Goal: Check status: Check status

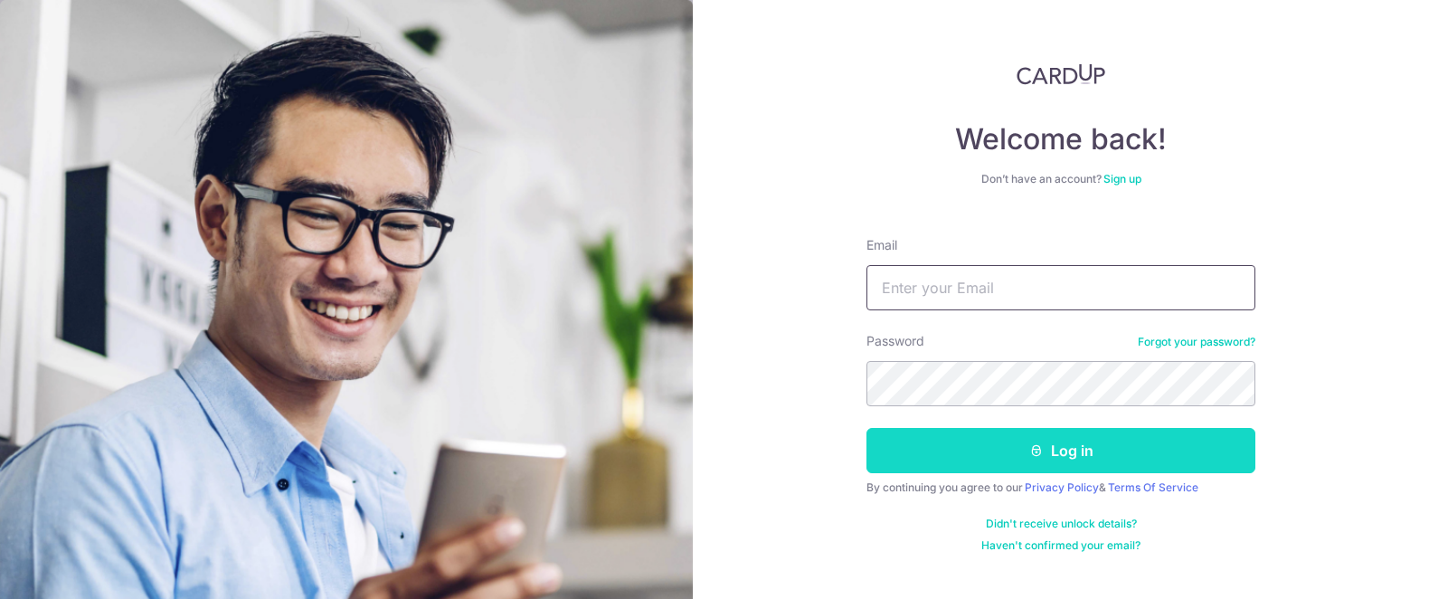
type input "[EMAIL_ADDRESS][DOMAIN_NAME]"
click at [1220, 459] on button "Log in" at bounding box center [1060, 450] width 389 height 45
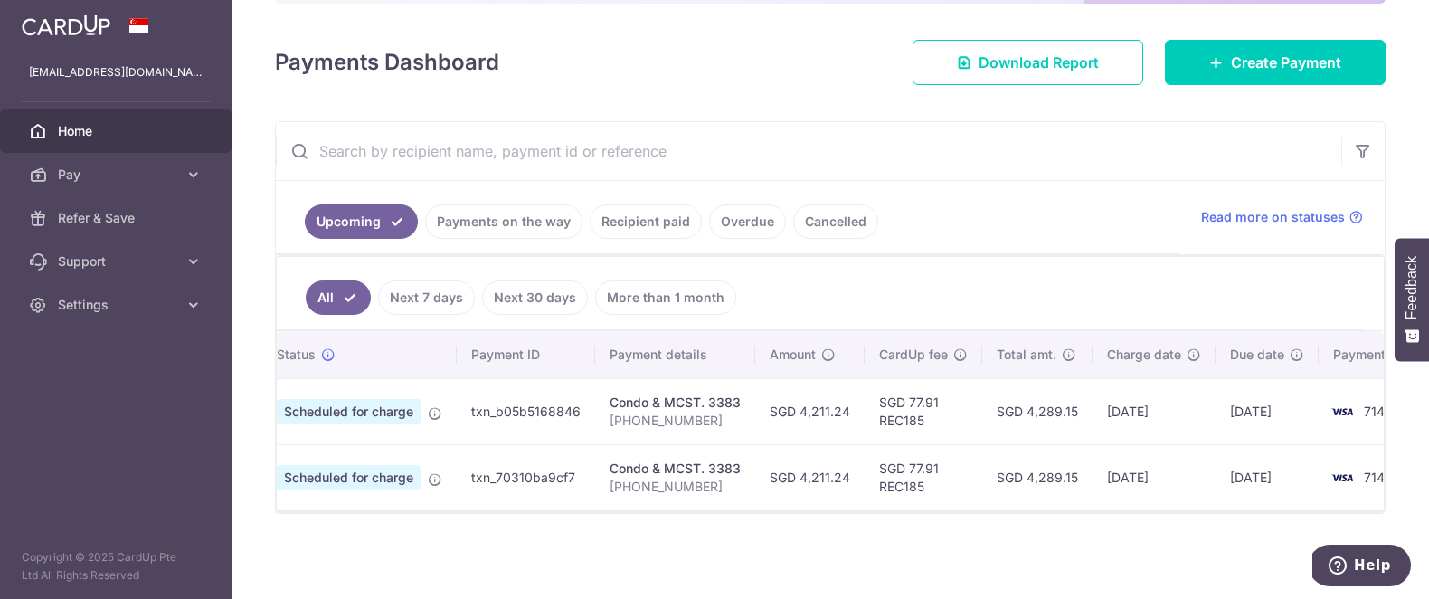
scroll to position [0, 45]
click at [476, 218] on link "Payments on the way" at bounding box center [503, 221] width 157 height 34
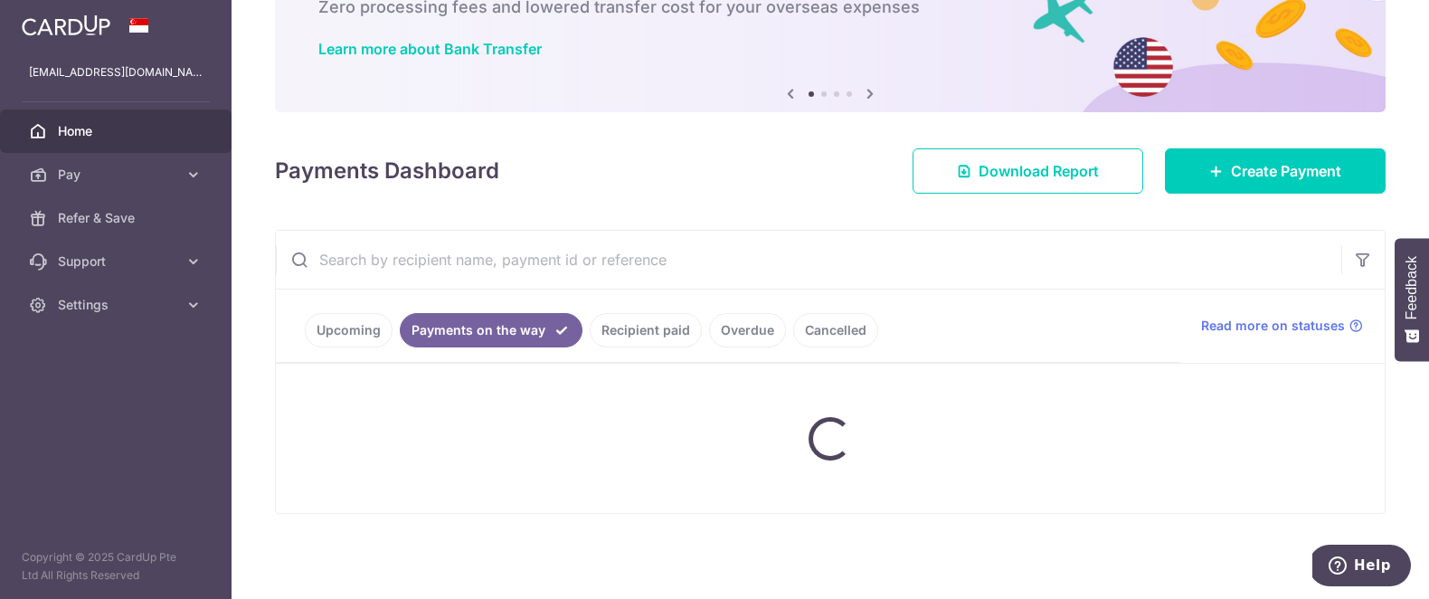
scroll to position [87, 0]
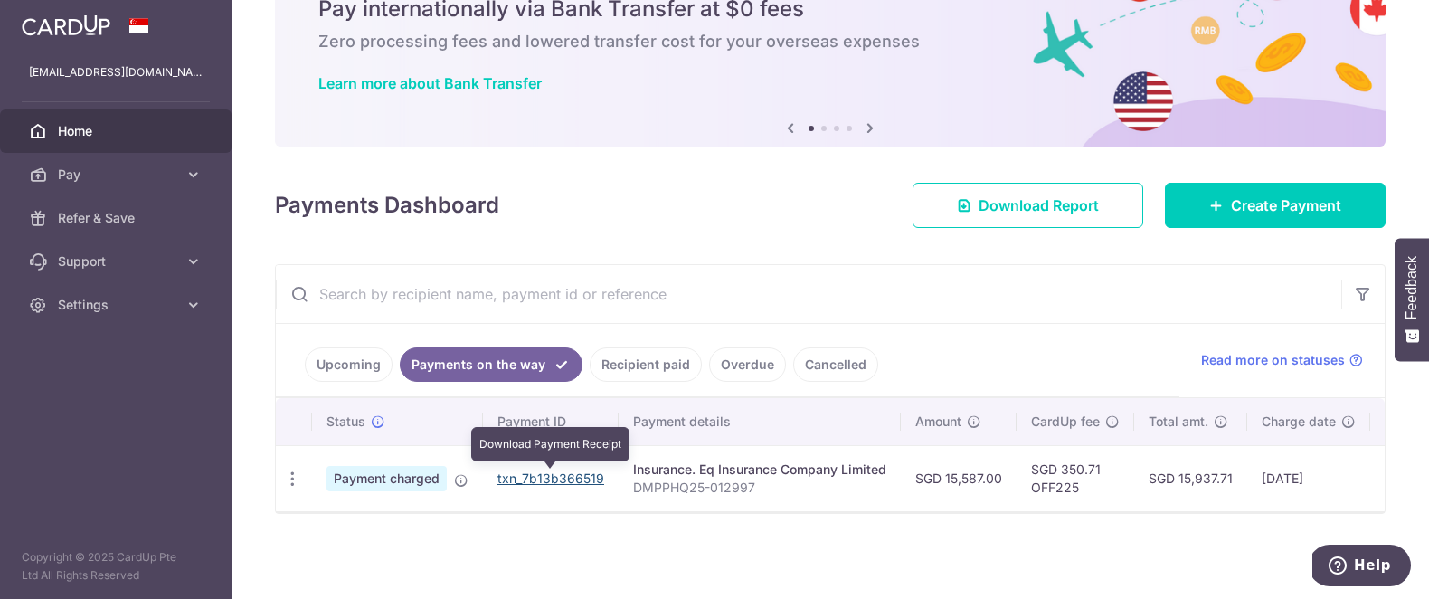
click at [580, 472] on link "txn_7b13b366519" at bounding box center [550, 477] width 107 height 15
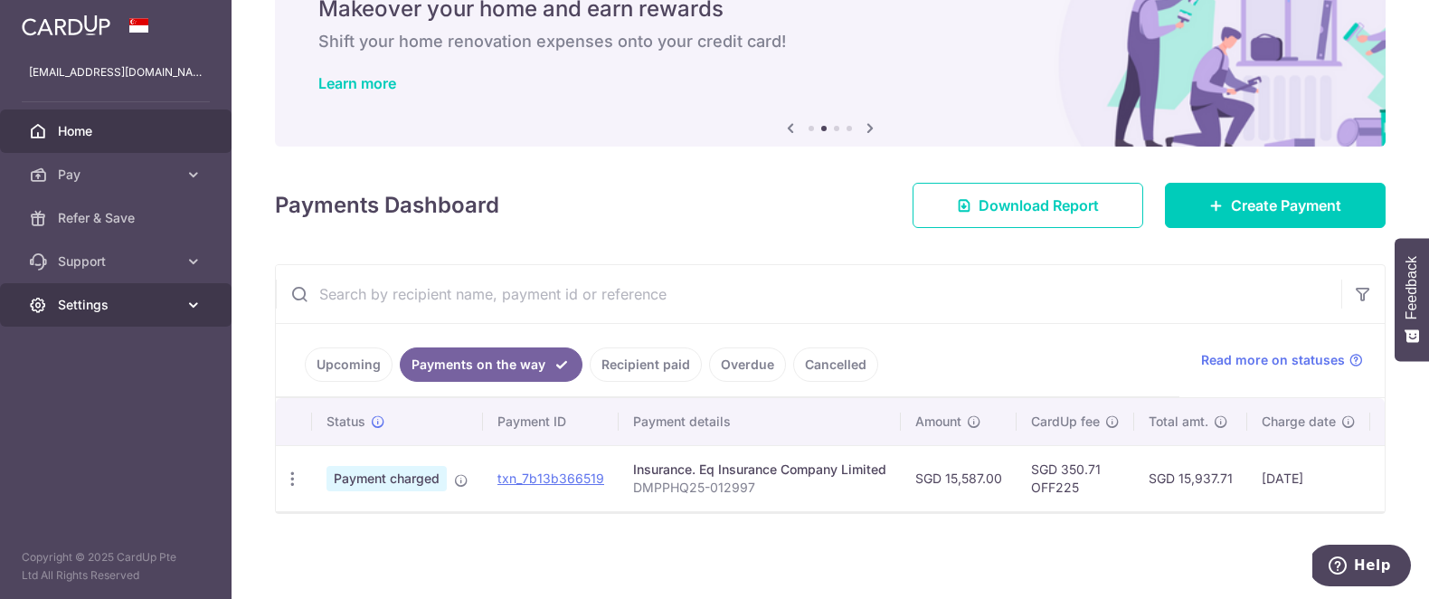
click at [193, 302] on icon at bounding box center [193, 305] width 18 height 18
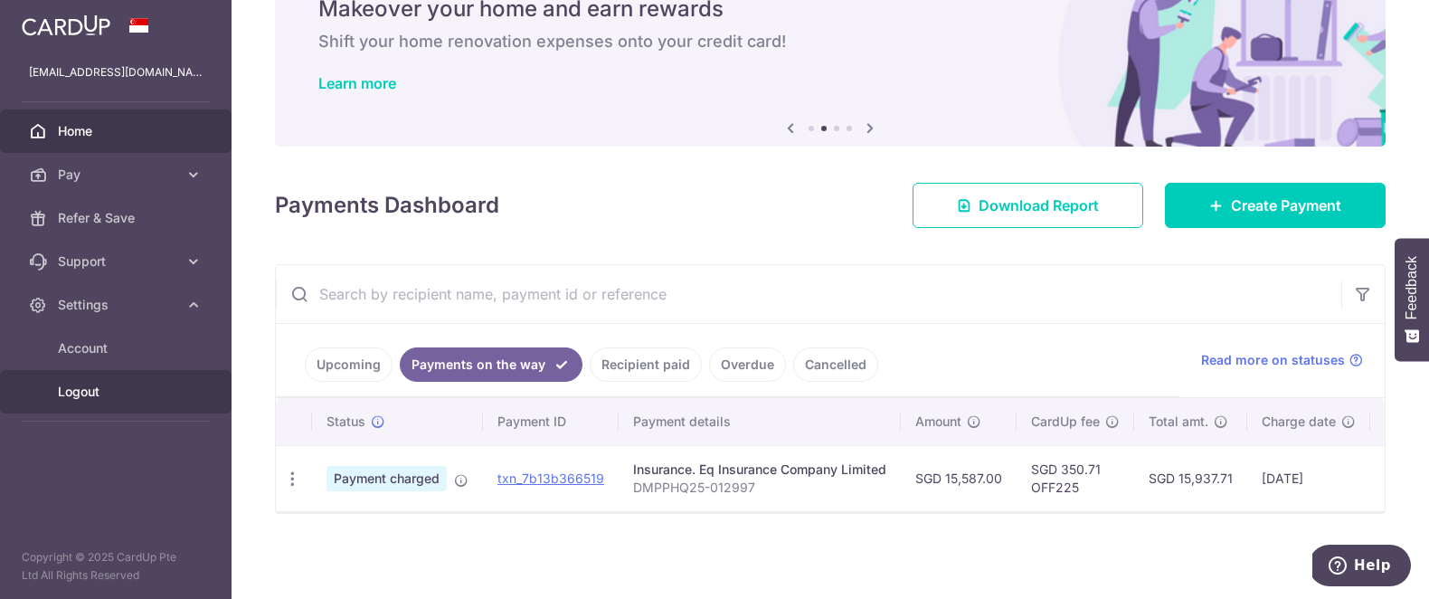
click at [149, 392] on span "Logout" at bounding box center [117, 392] width 119 height 18
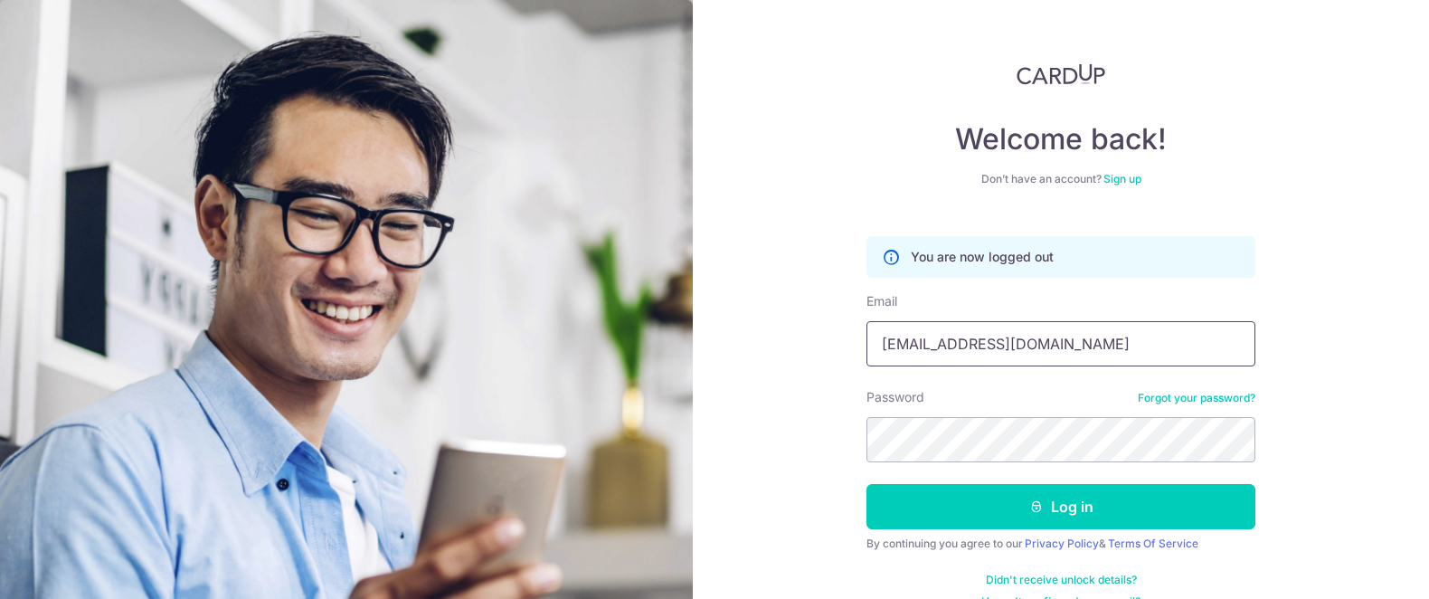
click at [1067, 344] on input "[EMAIL_ADDRESS][DOMAIN_NAME]" at bounding box center [1060, 343] width 389 height 45
type input "[PERSON_NAME][EMAIL_ADDRESS][PERSON_NAME][DOMAIN_NAME]"
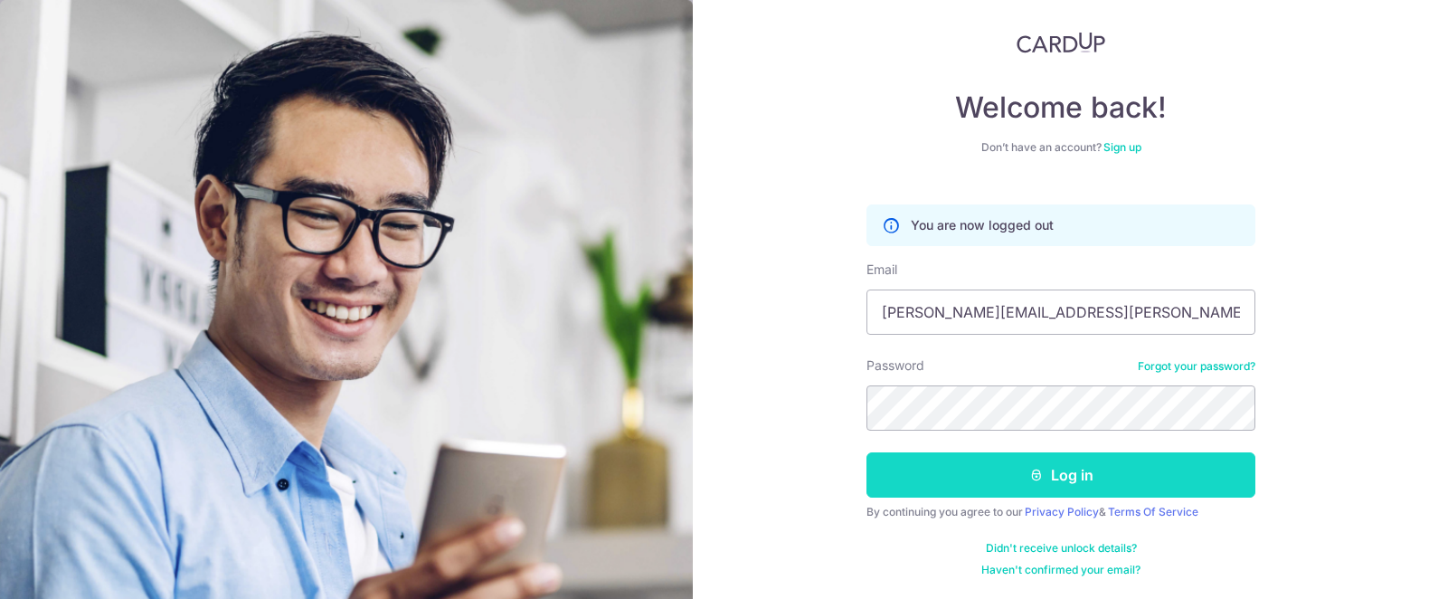
click at [1166, 468] on button "Log in" at bounding box center [1060, 474] width 389 height 45
